Goal: Task Accomplishment & Management: Use online tool/utility

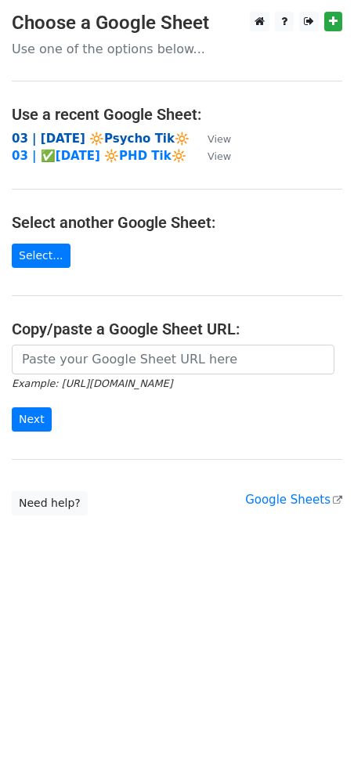
click at [71, 132] on strong "03 | [DATE] 🔆Psycho Tik🔆" at bounding box center [101, 139] width 178 height 14
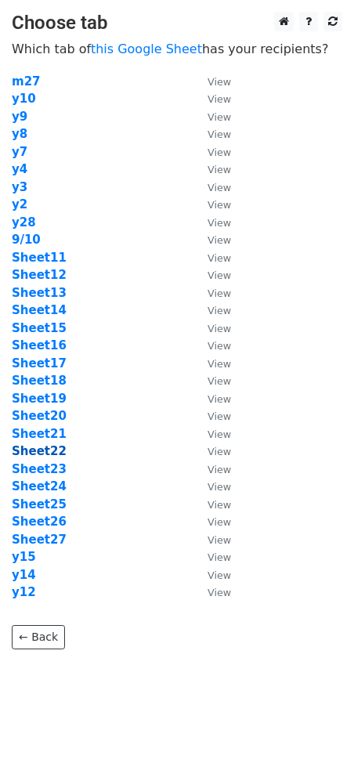
click at [45, 453] on strong "Sheet22" at bounding box center [39, 451] width 55 height 14
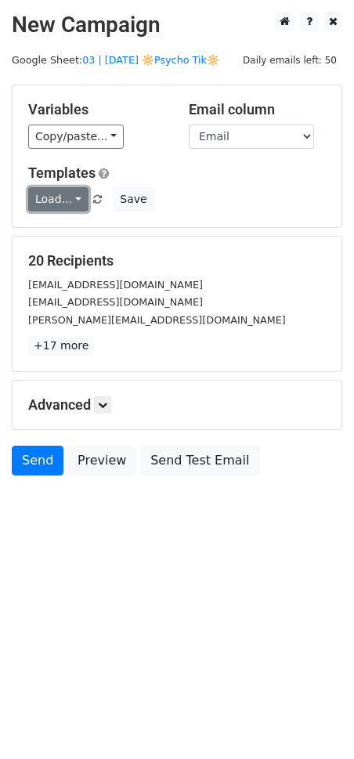
click at [53, 191] on link "Load..." at bounding box center [58, 199] width 60 height 24
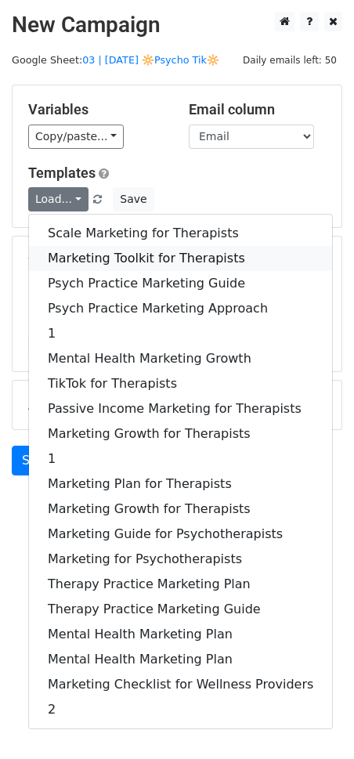
click at [81, 247] on link "Marketing Toolkit for Therapists" at bounding box center [180, 258] width 303 height 25
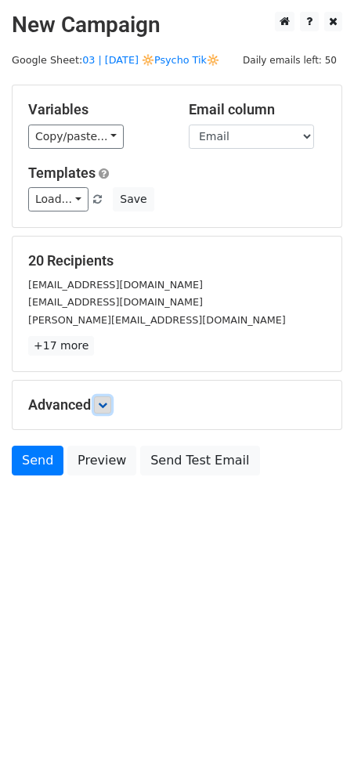
click at [107, 400] on icon at bounding box center [102, 404] width 9 height 9
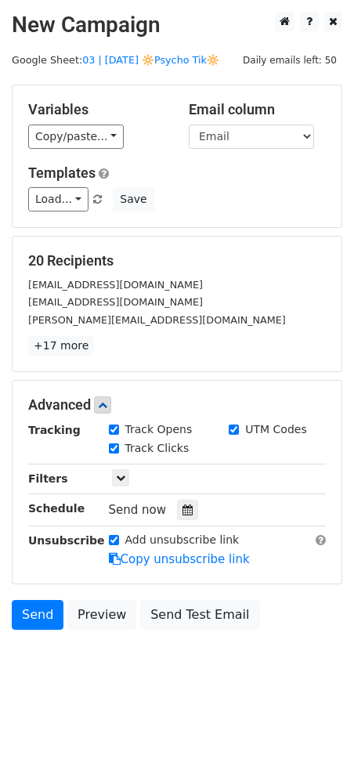
click at [182, 511] on icon at bounding box center [187, 509] width 10 height 11
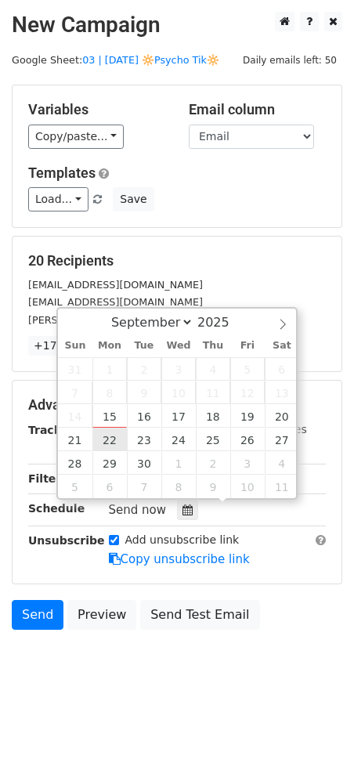
type input "2025-09-22 12:00"
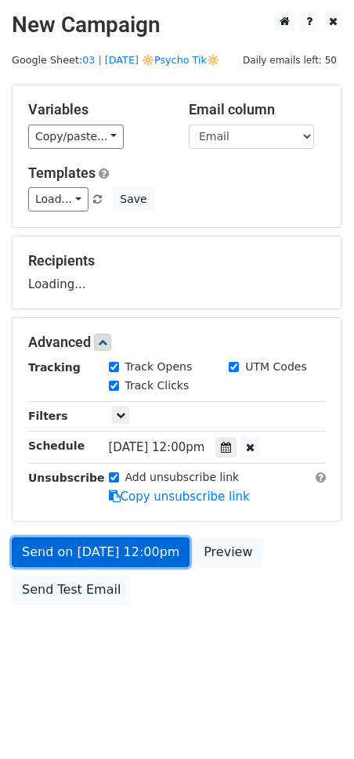
click at [86, 558] on link "Send on Sep 22 at 12:00pm" at bounding box center [101, 552] width 178 height 30
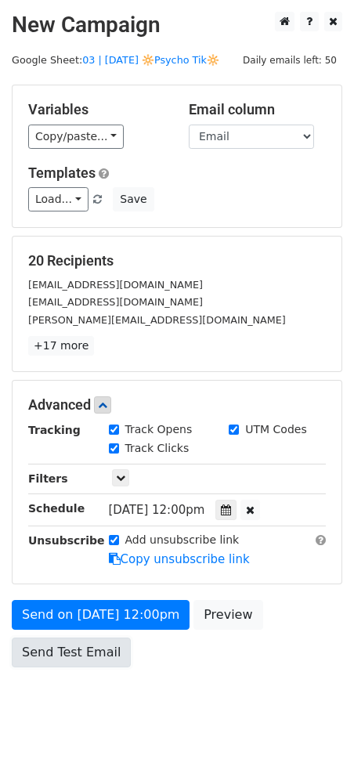
click at [85, 638] on link "Send Test Email" at bounding box center [71, 653] width 119 height 30
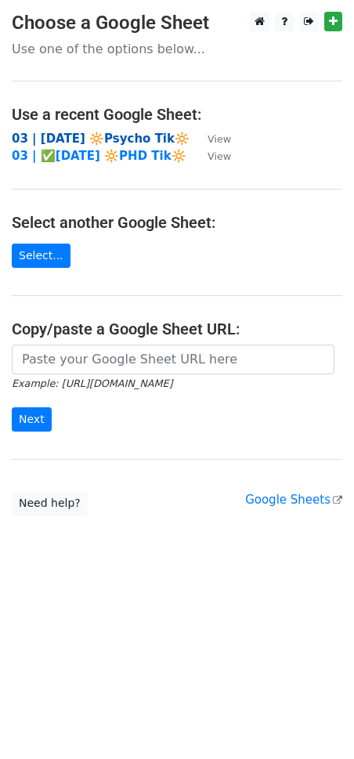
click at [100, 137] on strong "03 | [DATE] 🔆Psycho Tik🔆" at bounding box center [101, 139] width 178 height 14
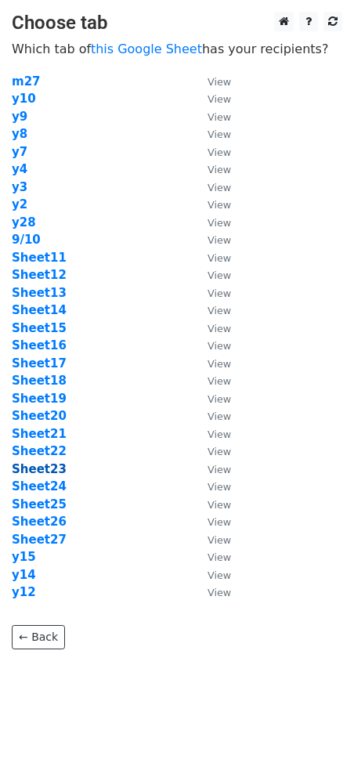
click at [49, 470] on strong "Sheet23" at bounding box center [39, 469] width 55 height 14
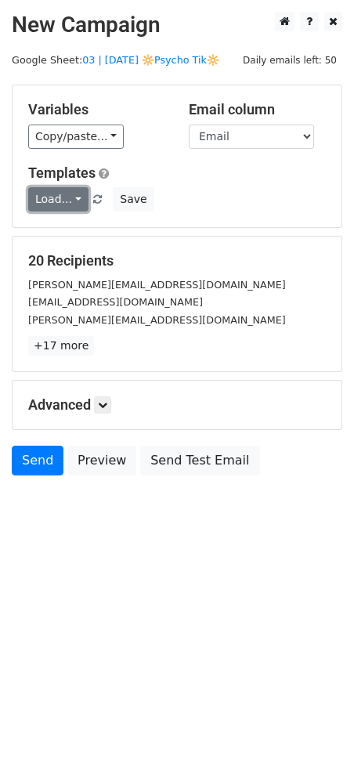
click at [69, 194] on link "Load..." at bounding box center [58, 199] width 60 height 24
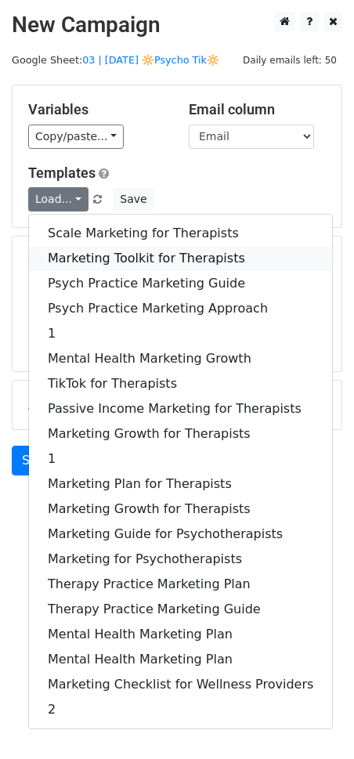
click at [92, 247] on link "Marketing Toolkit for Therapists" at bounding box center [180, 258] width 303 height 25
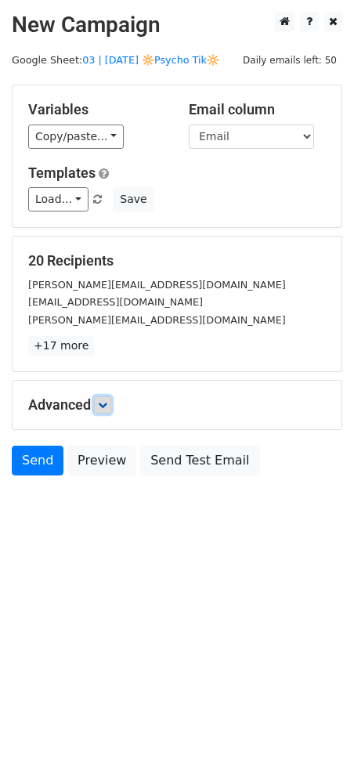
click at [110, 398] on link at bounding box center [102, 404] width 17 height 17
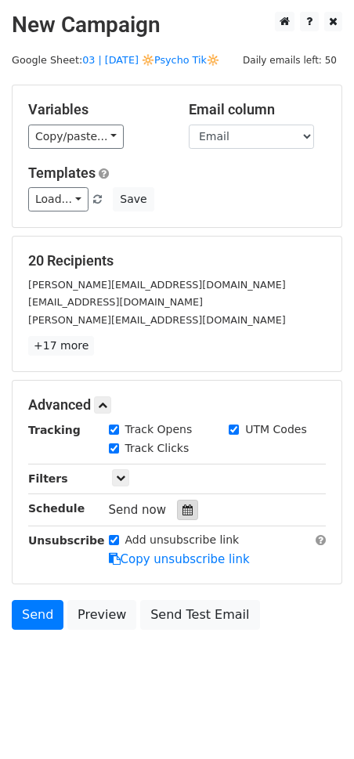
click at [182, 510] on icon at bounding box center [187, 509] width 10 height 11
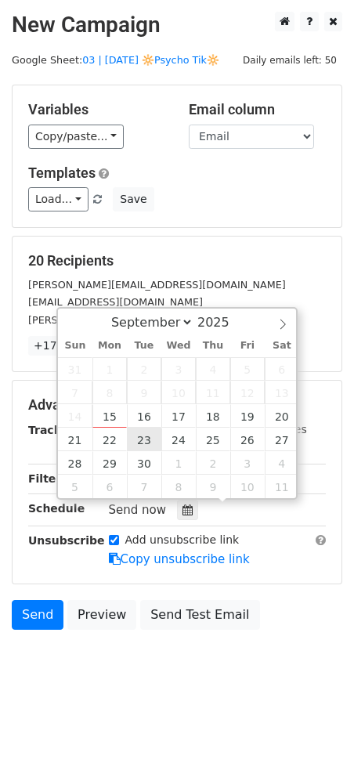
type input "2025-09-23 12:00"
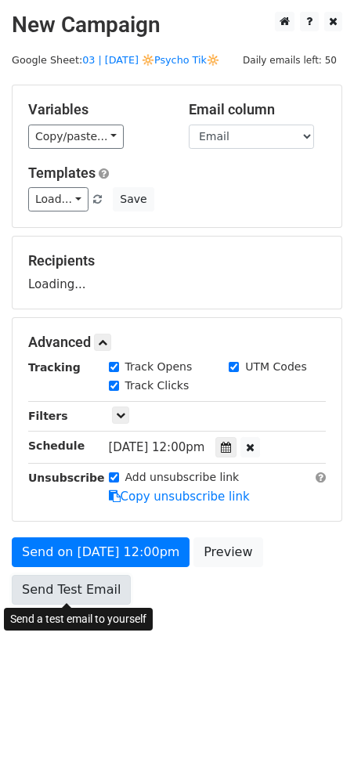
click at [87, 596] on link "Send Test Email" at bounding box center [71, 590] width 119 height 30
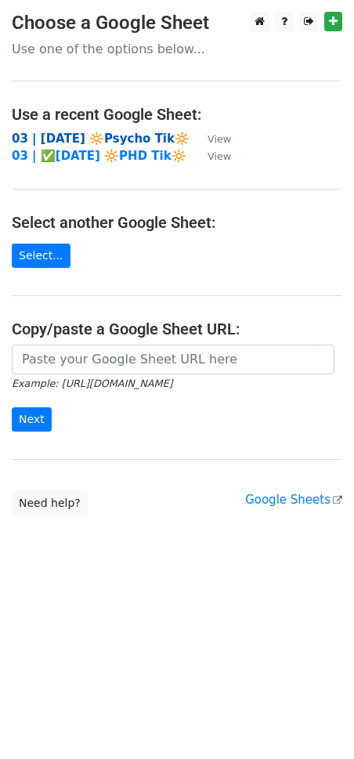
click at [85, 135] on strong "03 | [DATE] 🔆Psycho Tik🔆" at bounding box center [101, 139] width 178 height 14
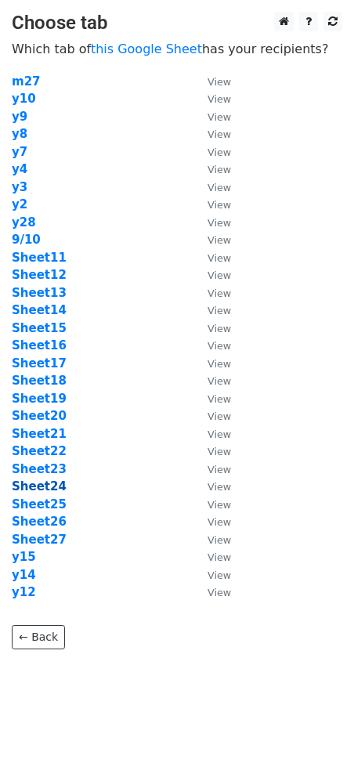
click at [49, 483] on strong "Sheet24" at bounding box center [39, 486] width 55 height 14
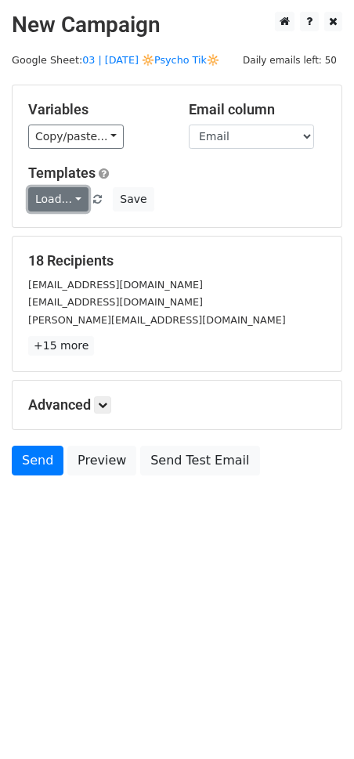
click at [53, 192] on link "Load..." at bounding box center [58, 199] width 60 height 24
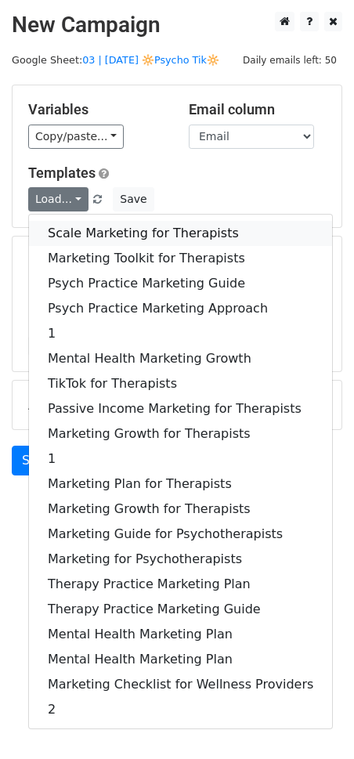
click at [96, 221] on link "Scale Marketing for Therapists" at bounding box center [180, 233] width 303 height 25
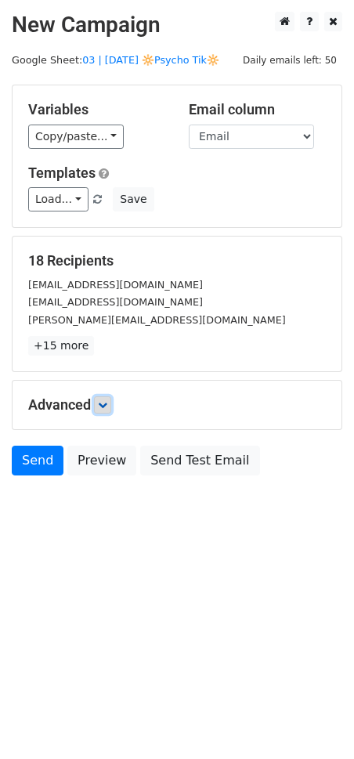
click at [107, 403] on icon at bounding box center [102, 404] width 9 height 9
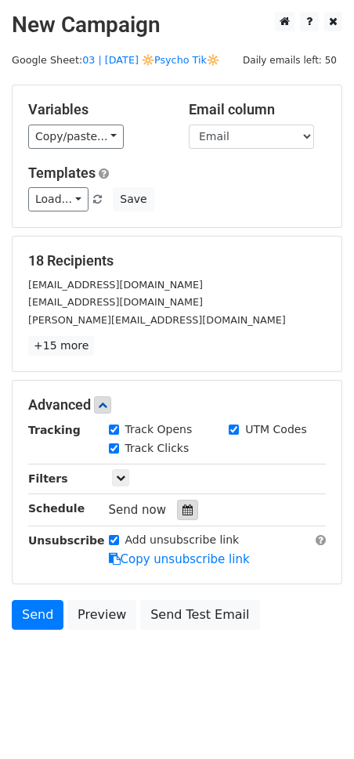
click at [180, 517] on div at bounding box center [187, 510] width 21 height 20
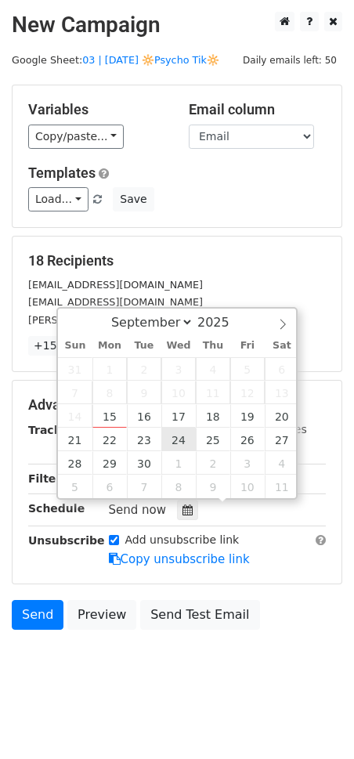
type input "2025-09-24 12:00"
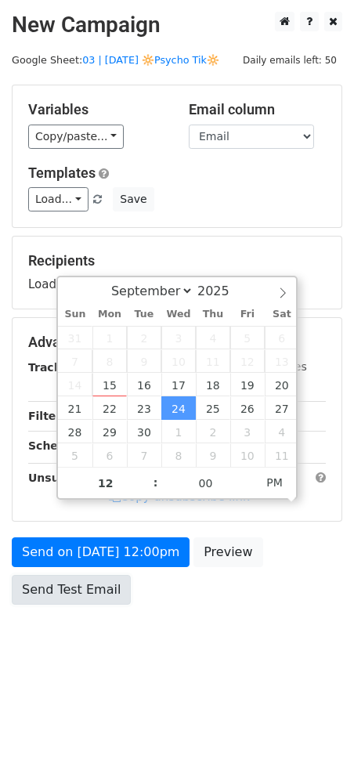
click at [96, 585] on link "Send Test Email" at bounding box center [71, 590] width 119 height 30
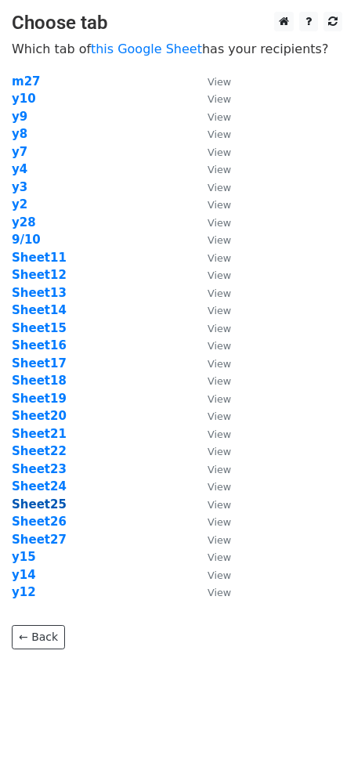
click at [47, 504] on strong "Sheet25" at bounding box center [39, 504] width 55 height 14
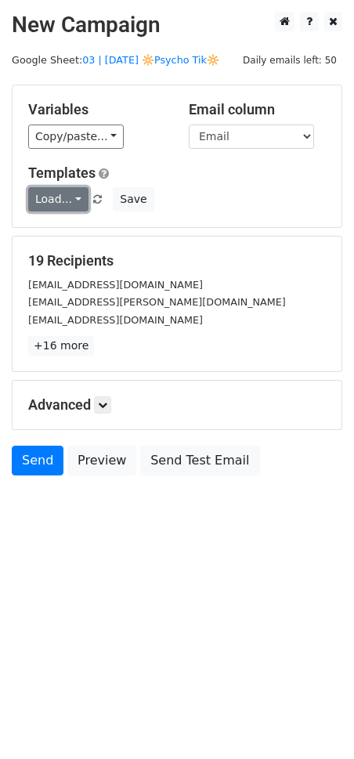
click at [52, 205] on link "Load..." at bounding box center [58, 199] width 60 height 24
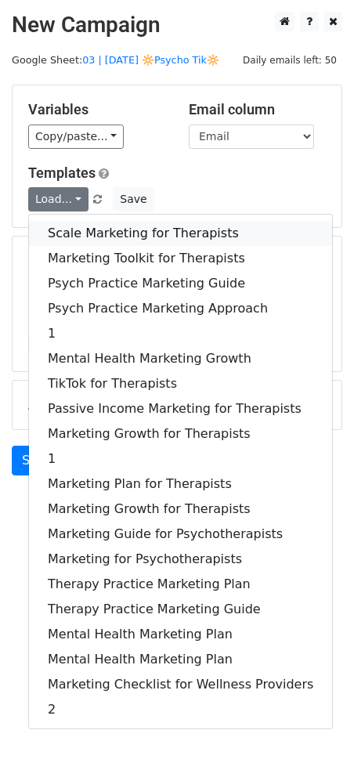
click at [72, 228] on link "Scale Marketing for Therapists" at bounding box center [180, 233] width 303 height 25
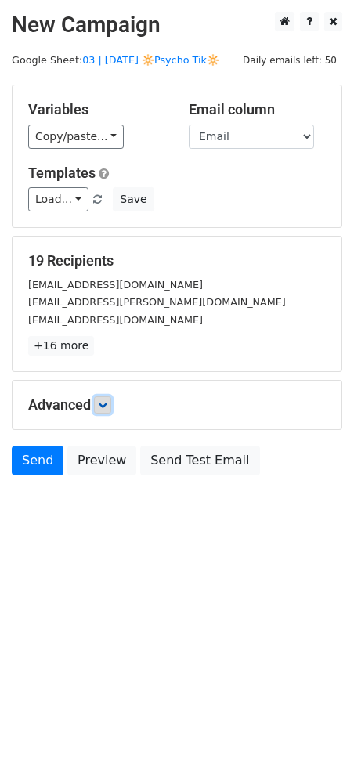
click at [107, 403] on icon at bounding box center [102, 404] width 9 height 9
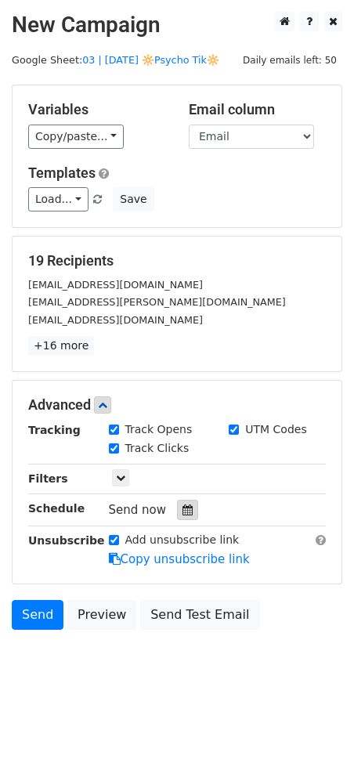
click at [188, 513] on div at bounding box center [187, 510] width 21 height 20
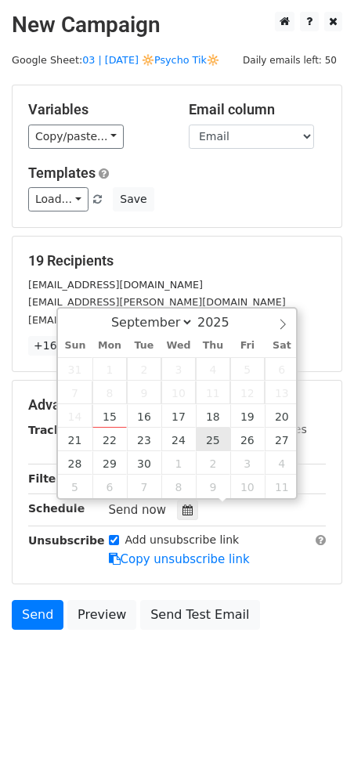
type input "2025-09-25 12:00"
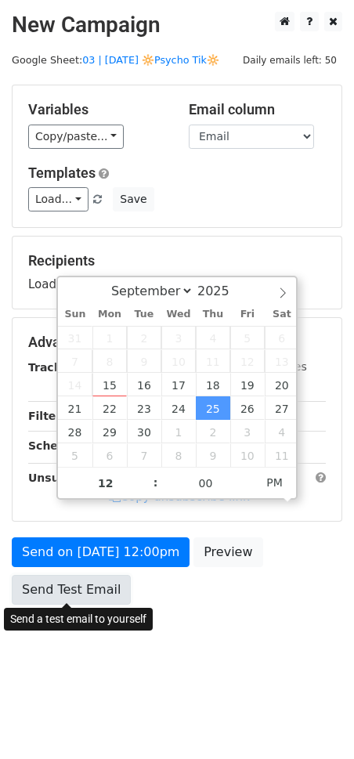
click at [99, 588] on link "Send Test Email" at bounding box center [71, 590] width 119 height 30
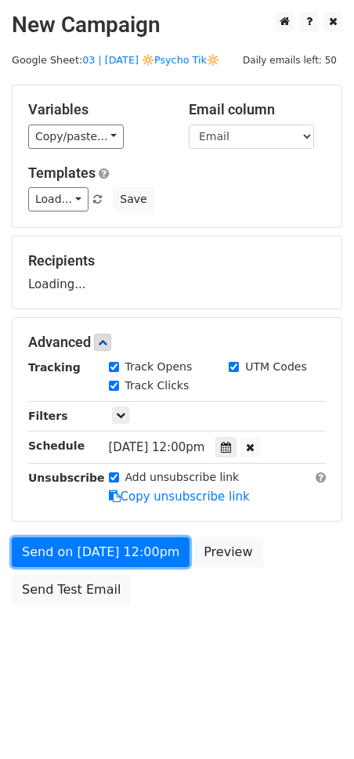
drag, startPoint x: 129, startPoint y: 549, endPoint x: 104, endPoint y: 570, distance: 32.8
click at [129, 549] on link "Send on Sep 25 at 12:00pm" at bounding box center [101, 552] width 178 height 30
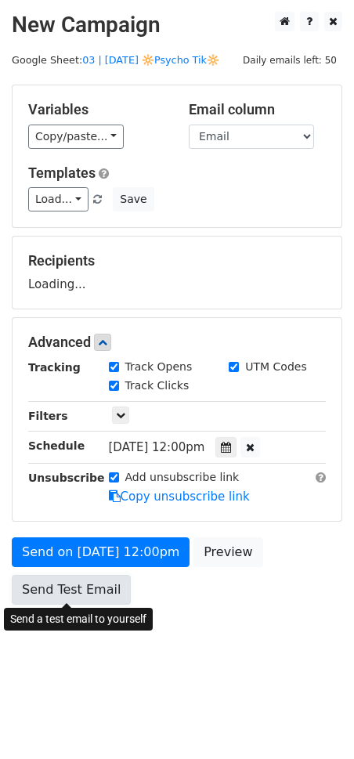
click at [66, 594] on link "Send Test Email" at bounding box center [71, 590] width 119 height 30
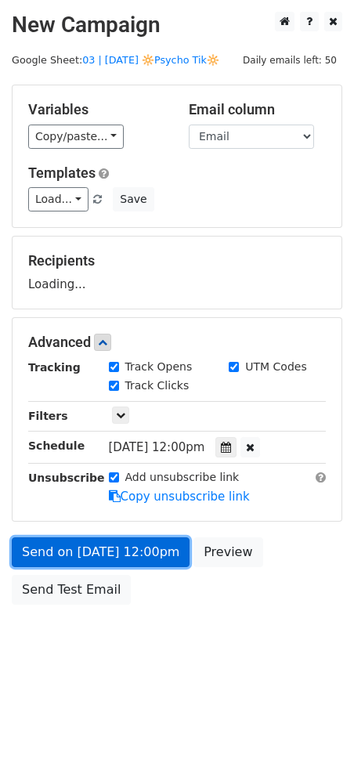
click at [99, 547] on link "Send on Sep 25 at 12:00pm" at bounding box center [101, 552] width 178 height 30
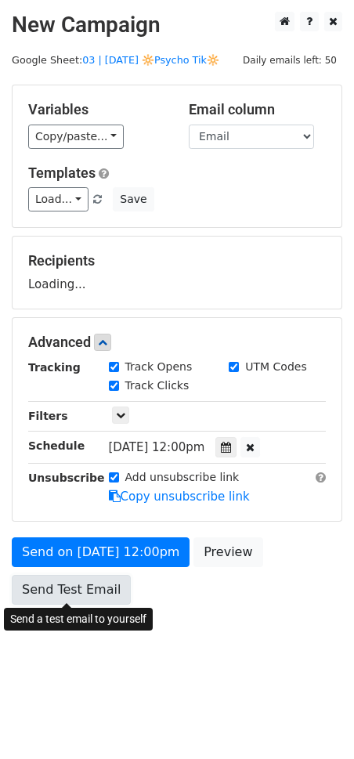
click at [92, 585] on link "Send Test Email" at bounding box center [71, 590] width 119 height 30
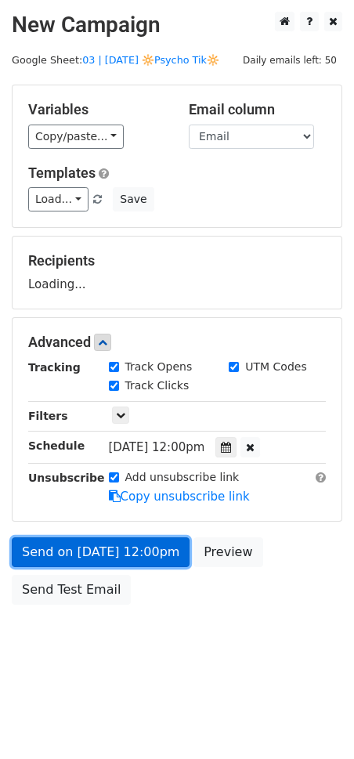
click at [106, 552] on link "Send on Sep 25 at 12:00pm" at bounding box center [101, 552] width 178 height 30
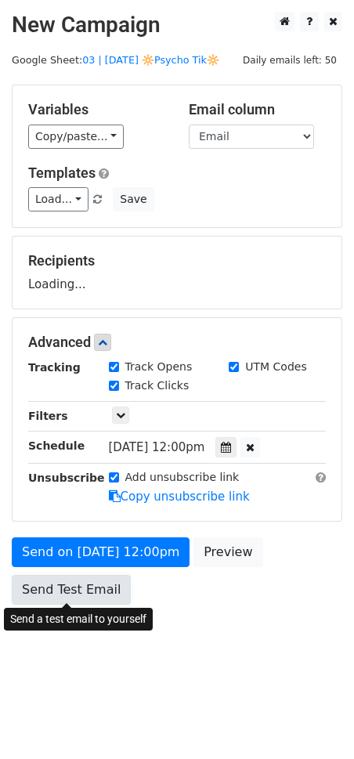
click at [86, 592] on link "Send Test Email" at bounding box center [71, 590] width 119 height 30
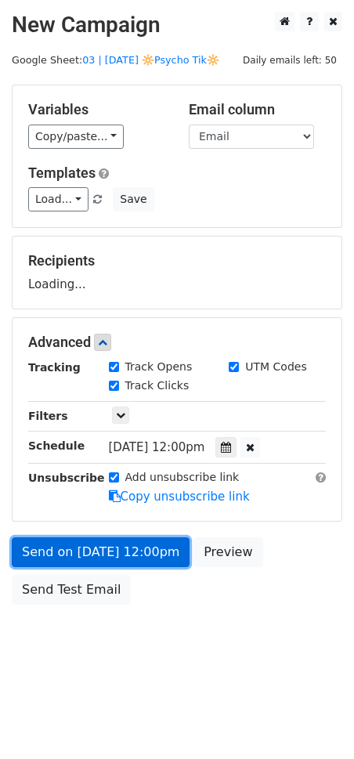
click at [119, 548] on link "Send on Sep 25 at 12:00pm" at bounding box center [101, 552] width 178 height 30
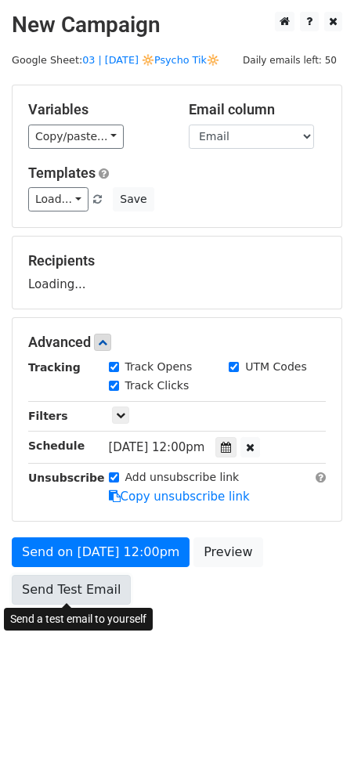
click at [89, 585] on link "Send Test Email" at bounding box center [71, 590] width 119 height 30
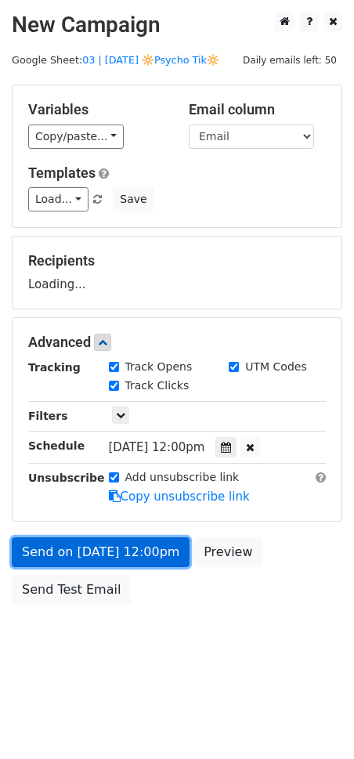
click at [113, 551] on link "Send on Sep 25 at 12:00pm" at bounding box center [101, 552] width 178 height 30
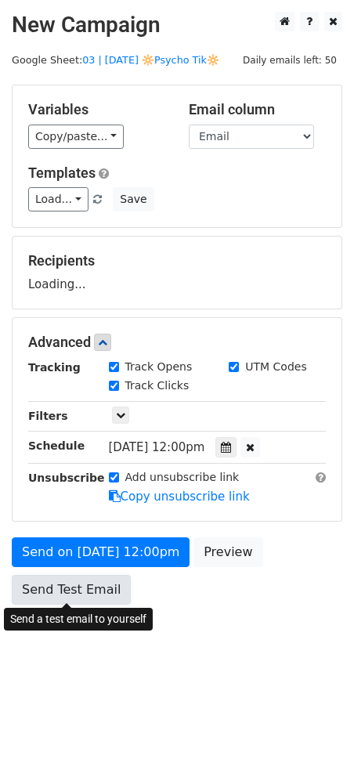
click at [88, 587] on link "Send Test Email" at bounding box center [71, 590] width 119 height 30
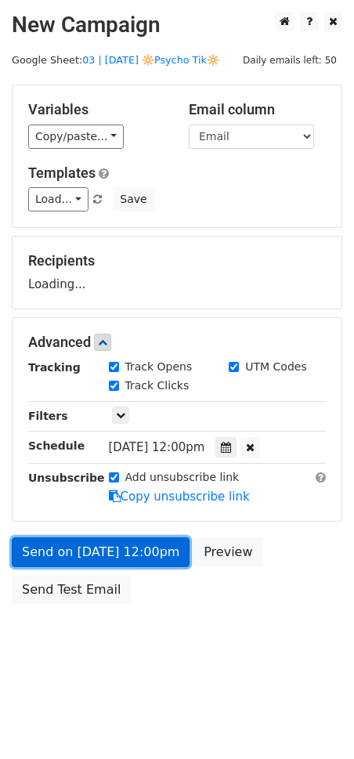
click at [57, 549] on link "Send on Sep 25 at 12:00pm" at bounding box center [101, 552] width 178 height 30
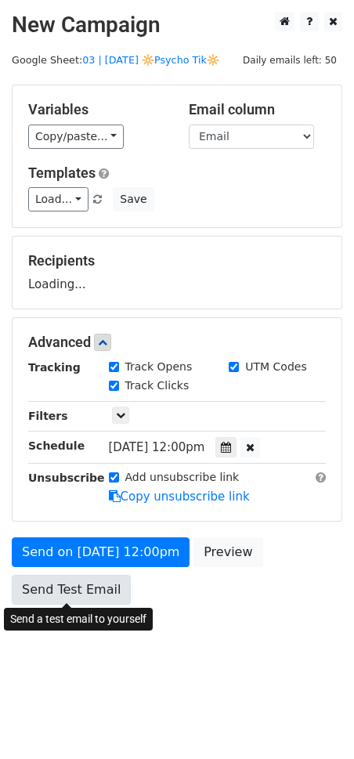
click at [54, 585] on link "Send Test Email" at bounding box center [71, 590] width 119 height 30
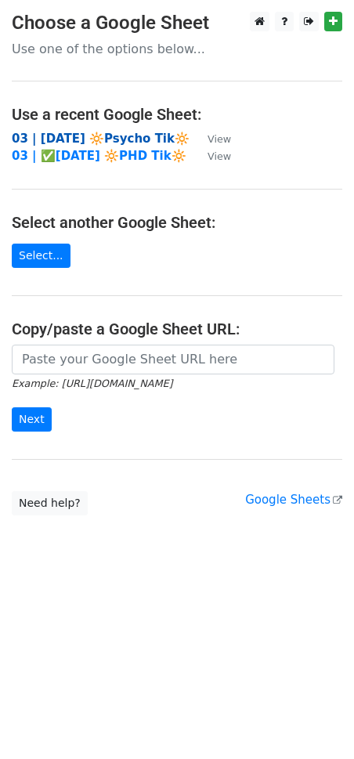
click at [123, 132] on strong "03 | [DATE] 🔆Psycho Tik🔆" at bounding box center [101, 139] width 178 height 14
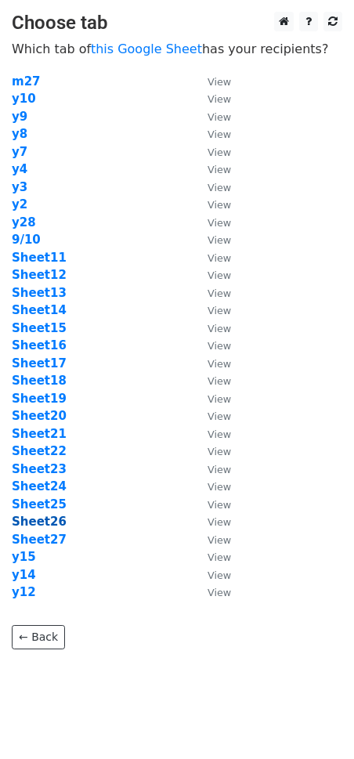
click at [49, 521] on strong "Sheet26" at bounding box center [39, 522] width 55 height 14
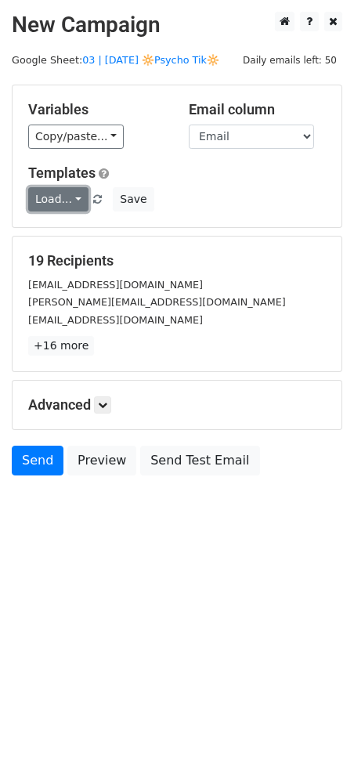
click at [39, 199] on link "Load..." at bounding box center [58, 199] width 60 height 24
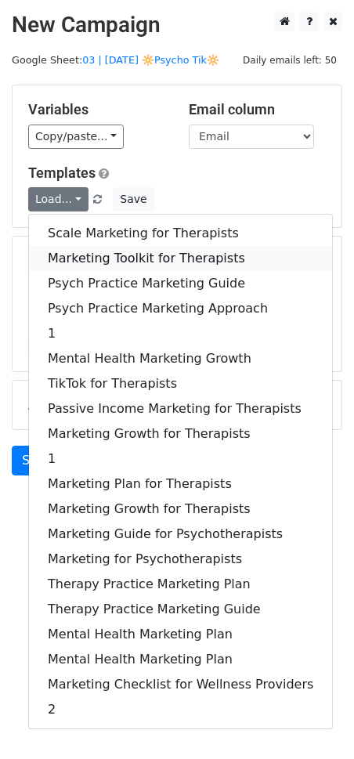
click at [97, 252] on link "Marketing Toolkit for Therapists" at bounding box center [180, 258] width 303 height 25
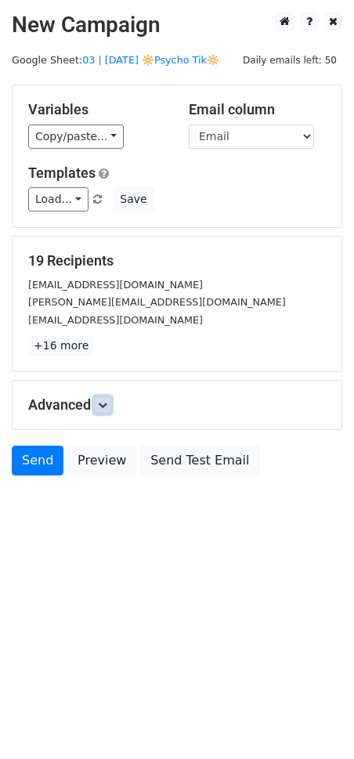
click at [107, 403] on icon at bounding box center [102, 404] width 9 height 9
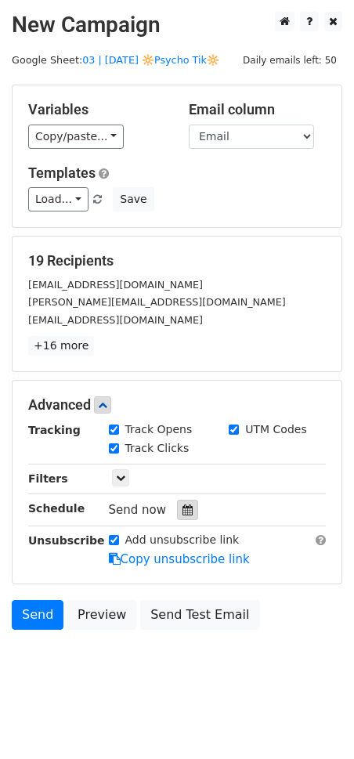
click at [183, 511] on icon at bounding box center [187, 509] width 10 height 11
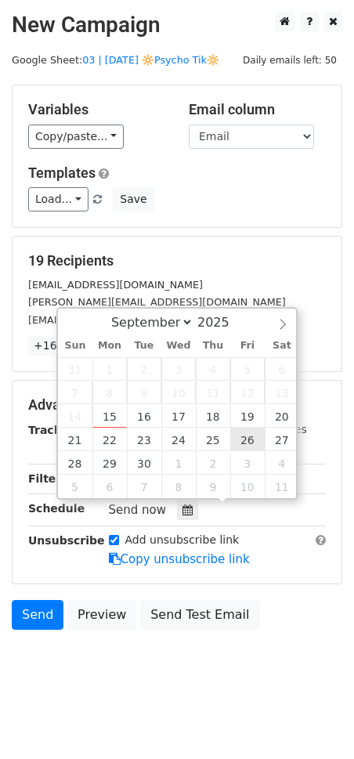
type input "2025-09-26 12:00"
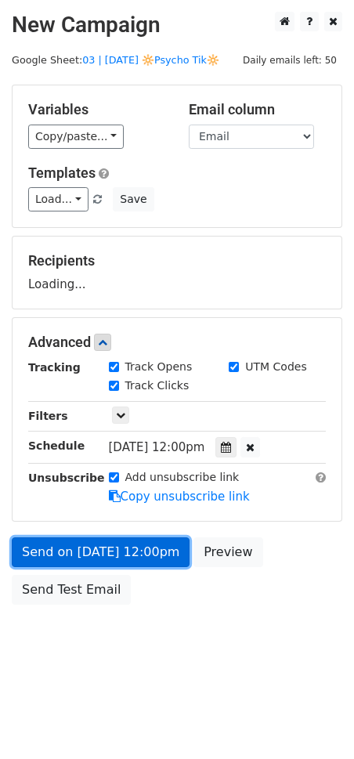
click at [107, 552] on link "Send on Sep 26 at 12:00pm" at bounding box center [101, 552] width 178 height 30
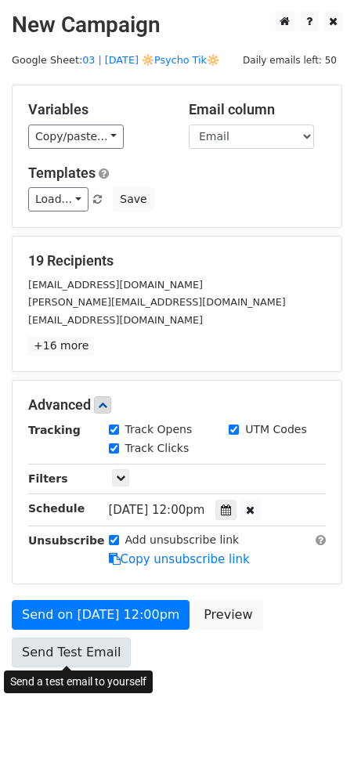
click at [80, 647] on link "Send Test Email" at bounding box center [71, 653] width 119 height 30
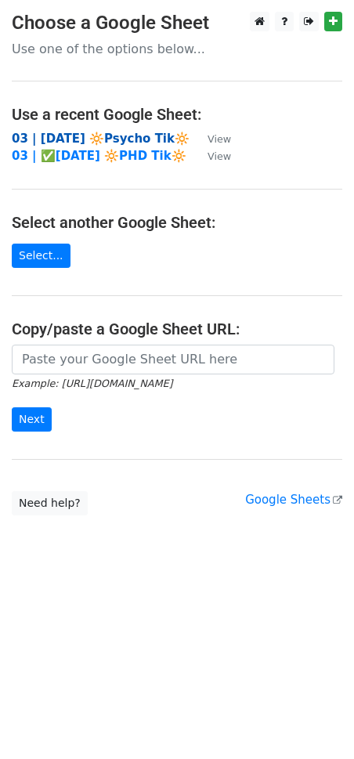
click at [83, 133] on strong "03 | [DATE] 🔆Psycho Tik🔆" at bounding box center [101, 139] width 178 height 14
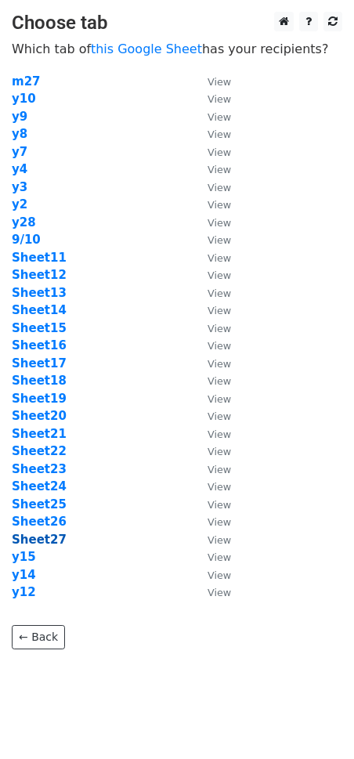
click at [45, 539] on strong "Sheet27" at bounding box center [39, 540] width 55 height 14
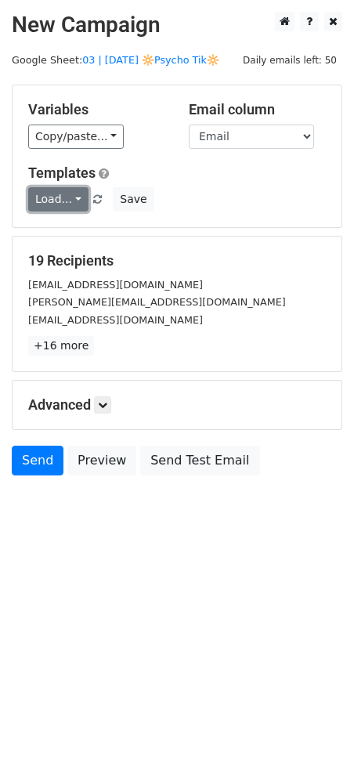
click at [74, 197] on link "Load..." at bounding box center [58, 199] width 60 height 24
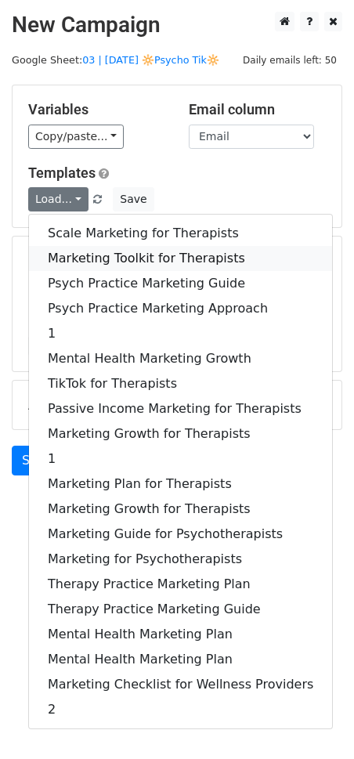
click at [86, 262] on link "Marketing Toolkit for Therapists" at bounding box center [180, 258] width 303 height 25
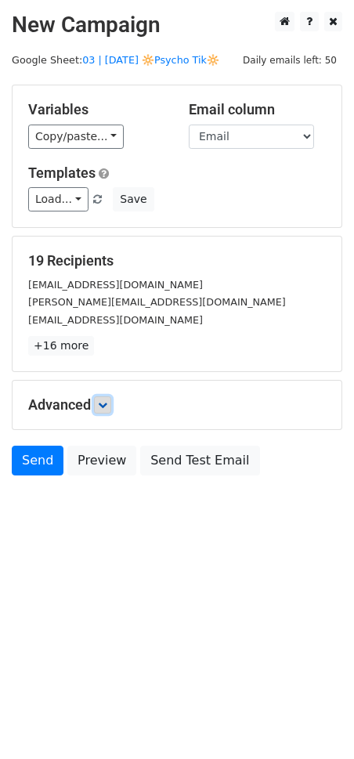
click at [105, 401] on icon at bounding box center [102, 404] width 9 height 9
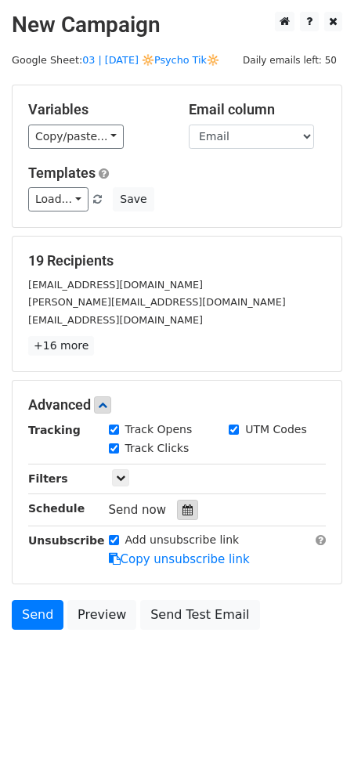
click at [182, 510] on icon at bounding box center [187, 509] width 10 height 11
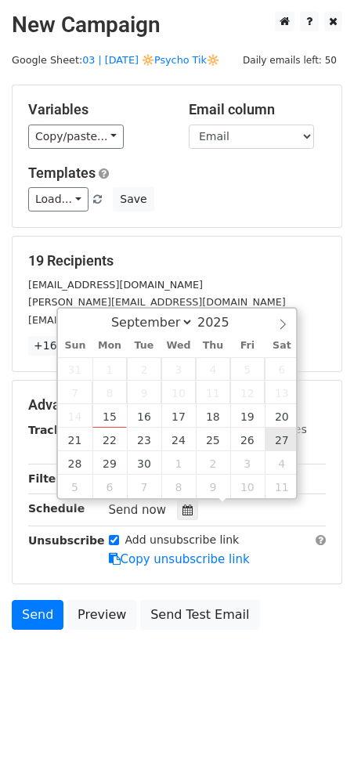
type input "[DATE] 12:00"
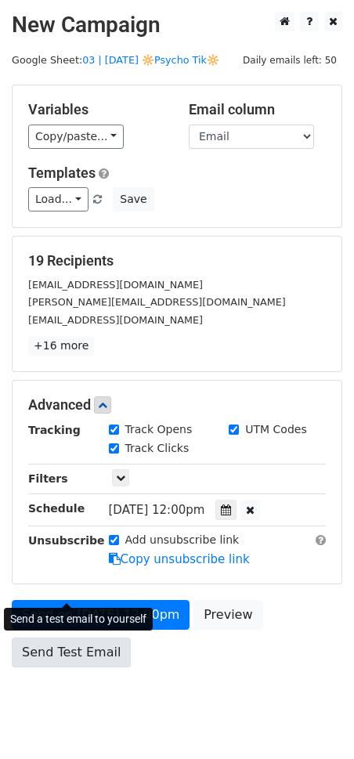
click at [68, 640] on link "Send Test Email" at bounding box center [71, 653] width 119 height 30
